Goal: Information Seeking & Learning: Learn about a topic

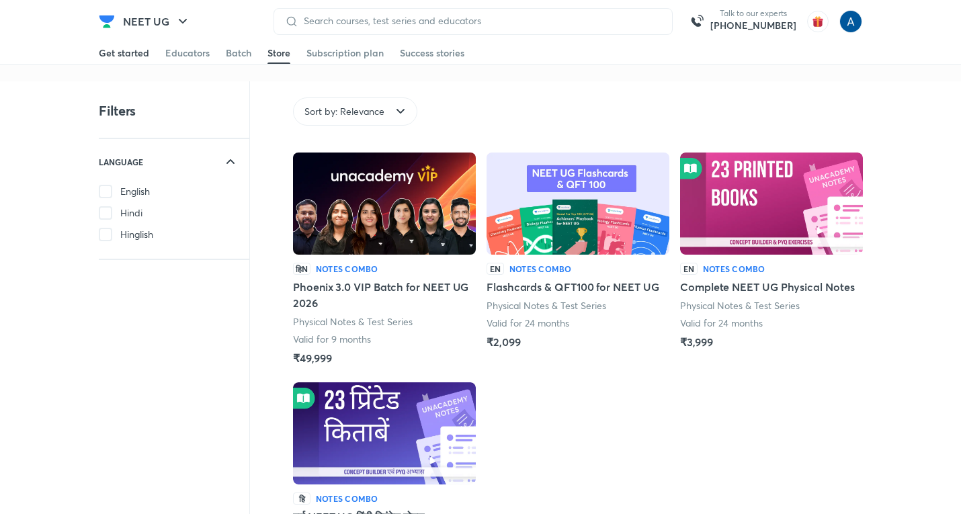
click at [130, 45] on link "Get started" at bounding box center [124, 53] width 50 height 22
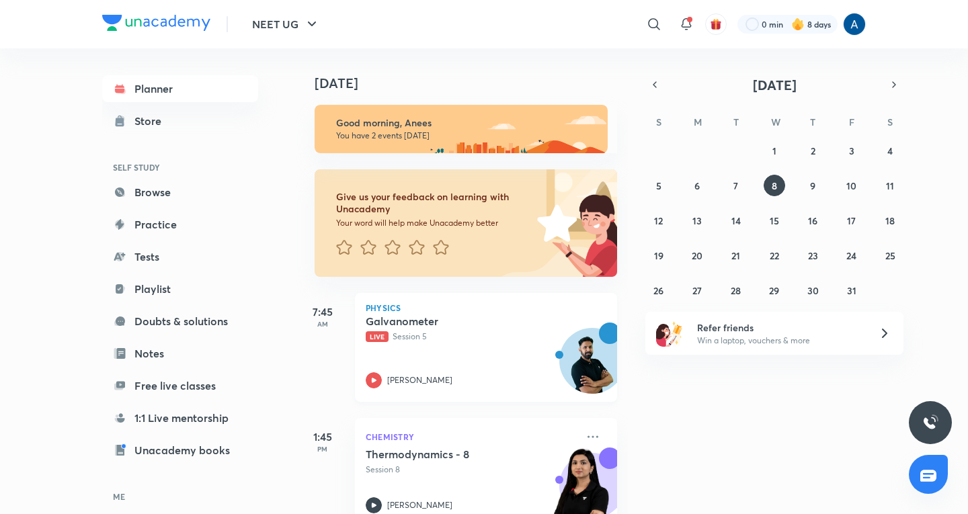
click at [417, 338] on p "Live Session 5" at bounding box center [471, 337] width 211 height 12
